Goal: Task Accomplishment & Management: Manage account settings

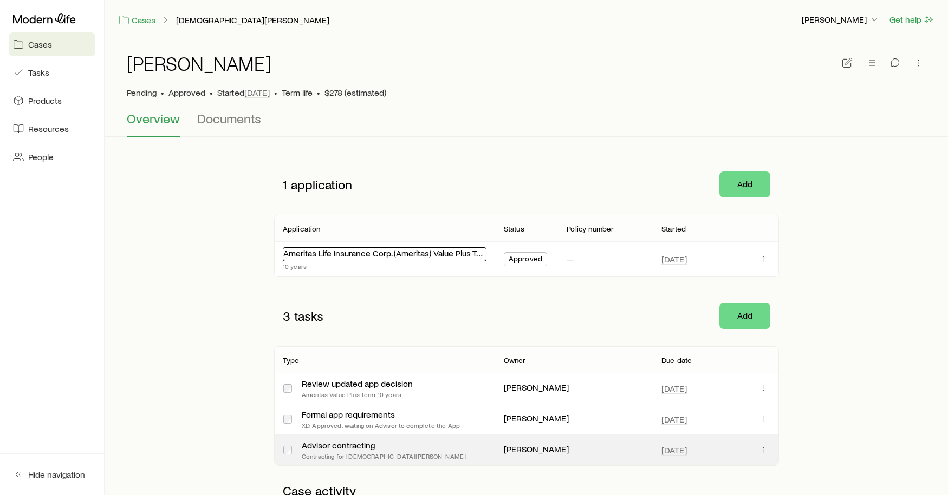
click at [312, 254] on link "Ameritas Life Insurance Corp. (Ameritas) Value Plus Term" at bounding box center [386, 253] width 207 height 10
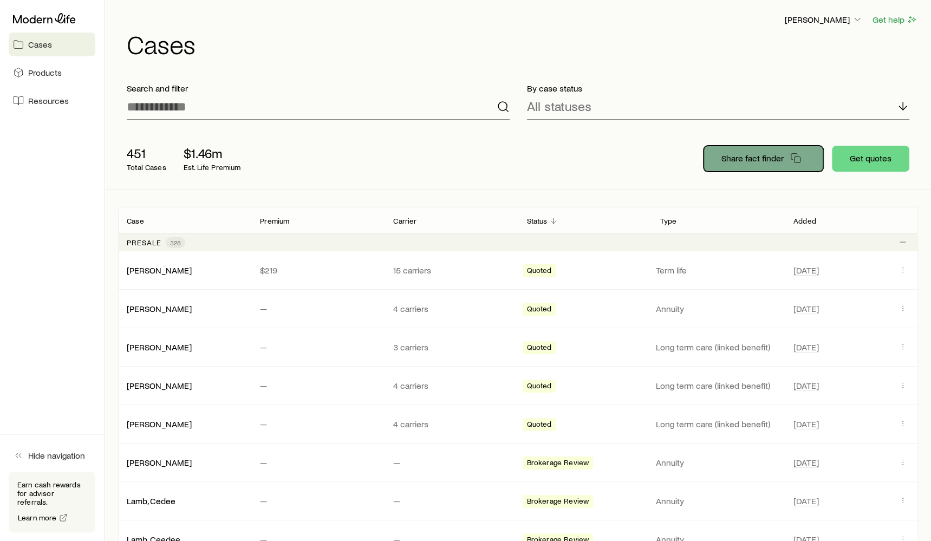
click at [747, 160] on p "Share fact finder" at bounding box center [752, 158] width 62 height 11
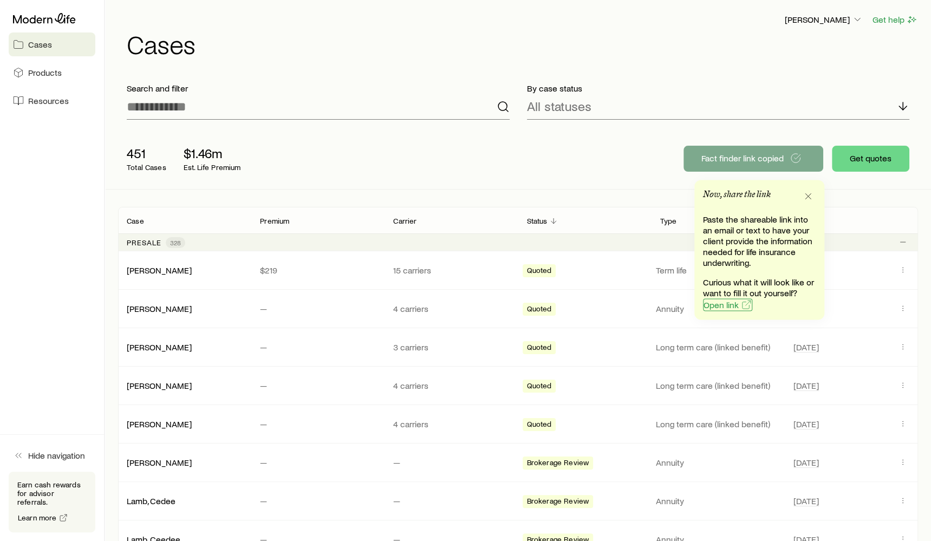
click at [741, 306] on icon "button" at bounding box center [746, 304] width 11 height 11
